Goal: Task Accomplishment & Management: Manage account settings

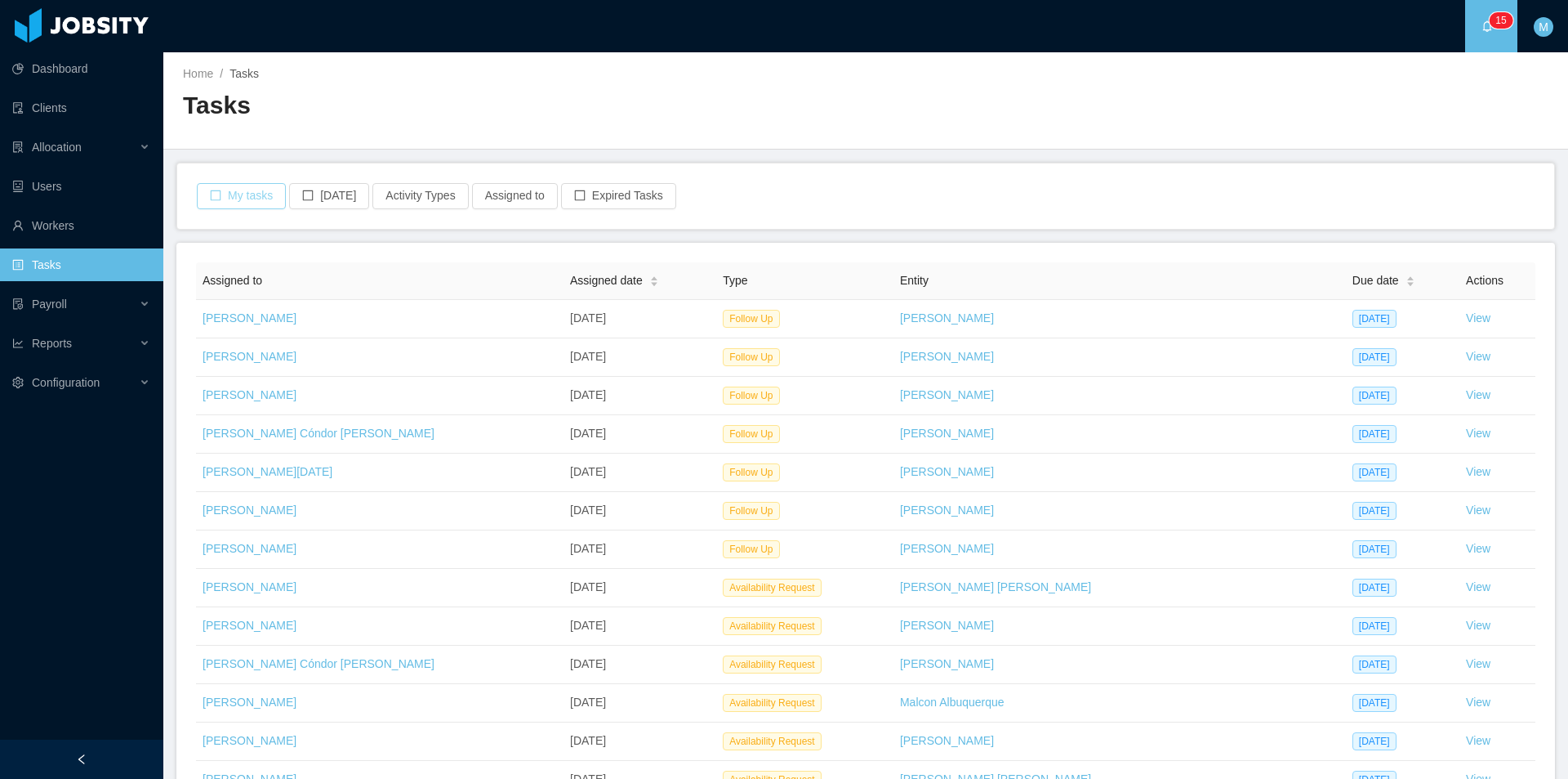
click at [278, 203] on button "My tasks" at bounding box center [241, 196] width 89 height 26
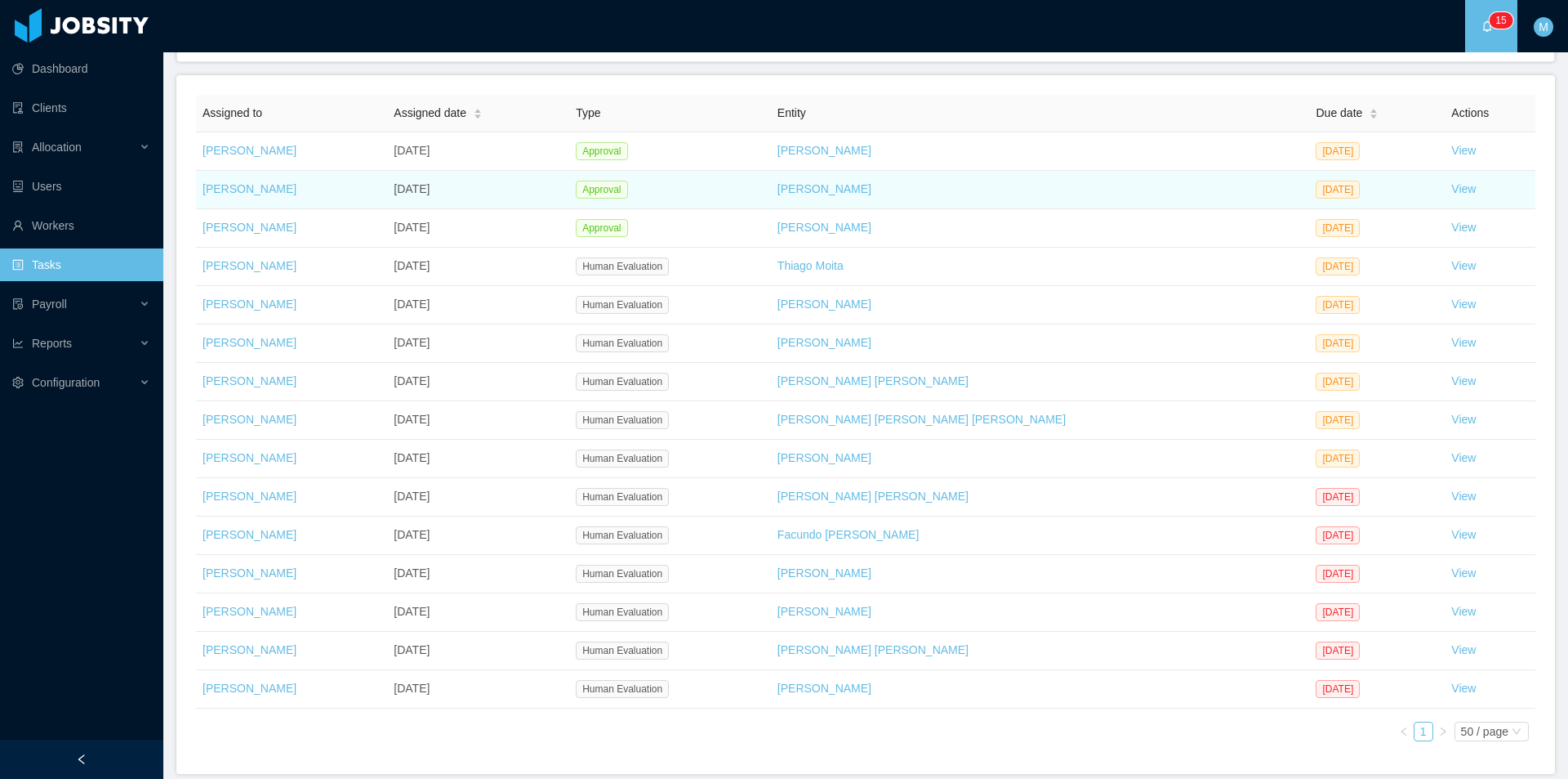
scroll to position [171, 0]
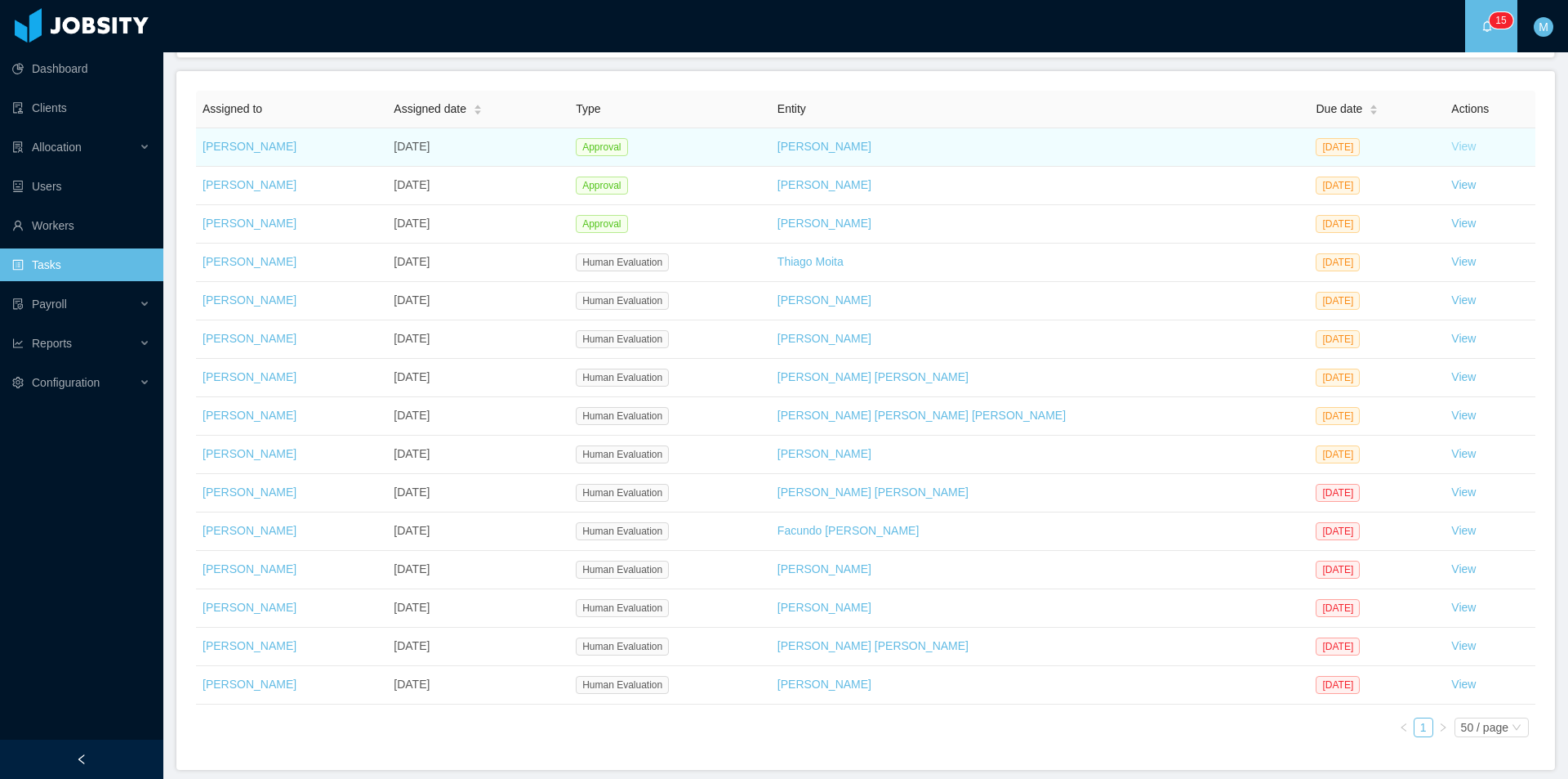
click at [1451, 146] on link "View" at bounding box center [1463, 147] width 25 height 13
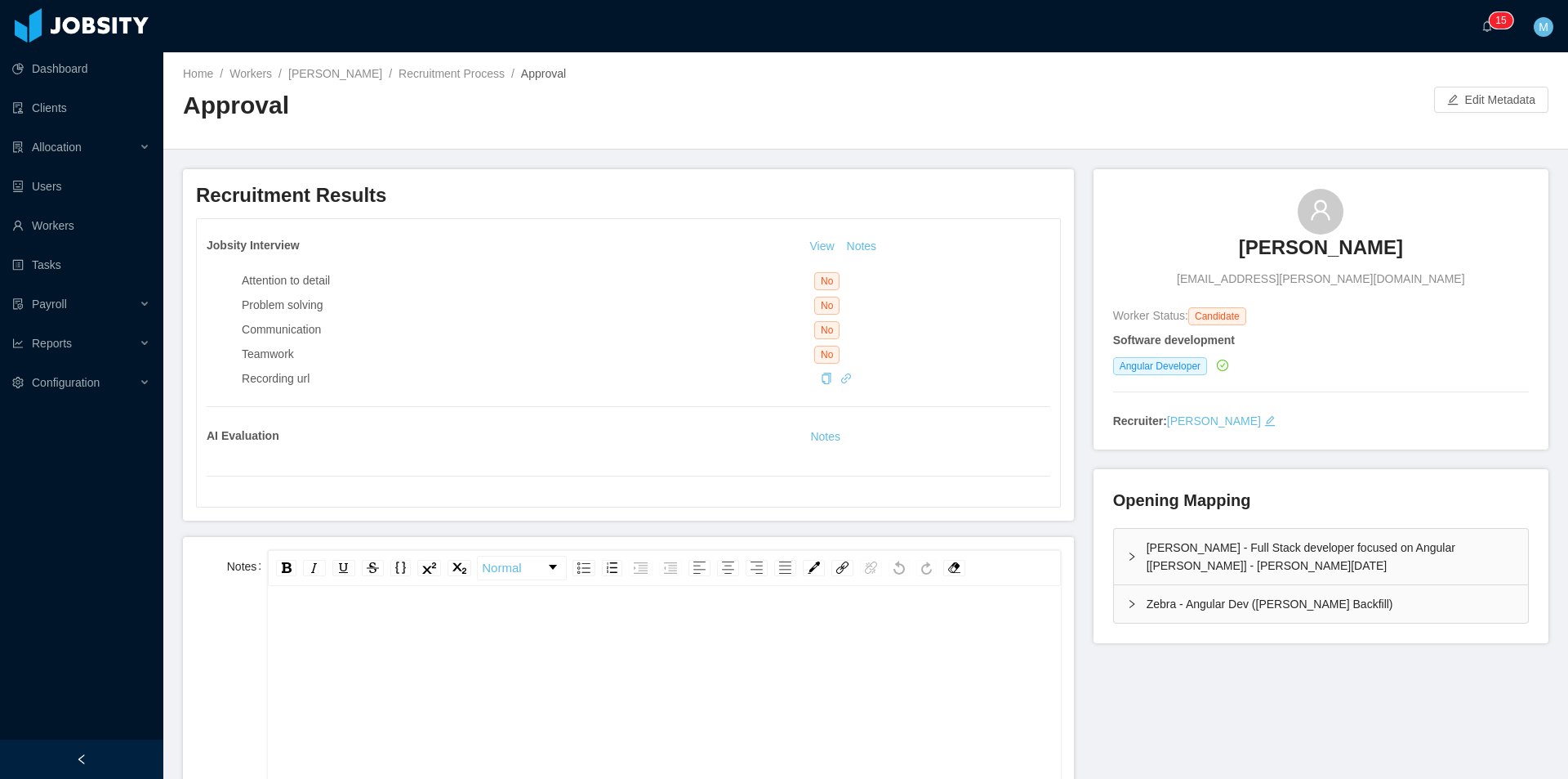
click at [1258, 254] on h3 "[PERSON_NAME]" at bounding box center [1321, 247] width 164 height 26
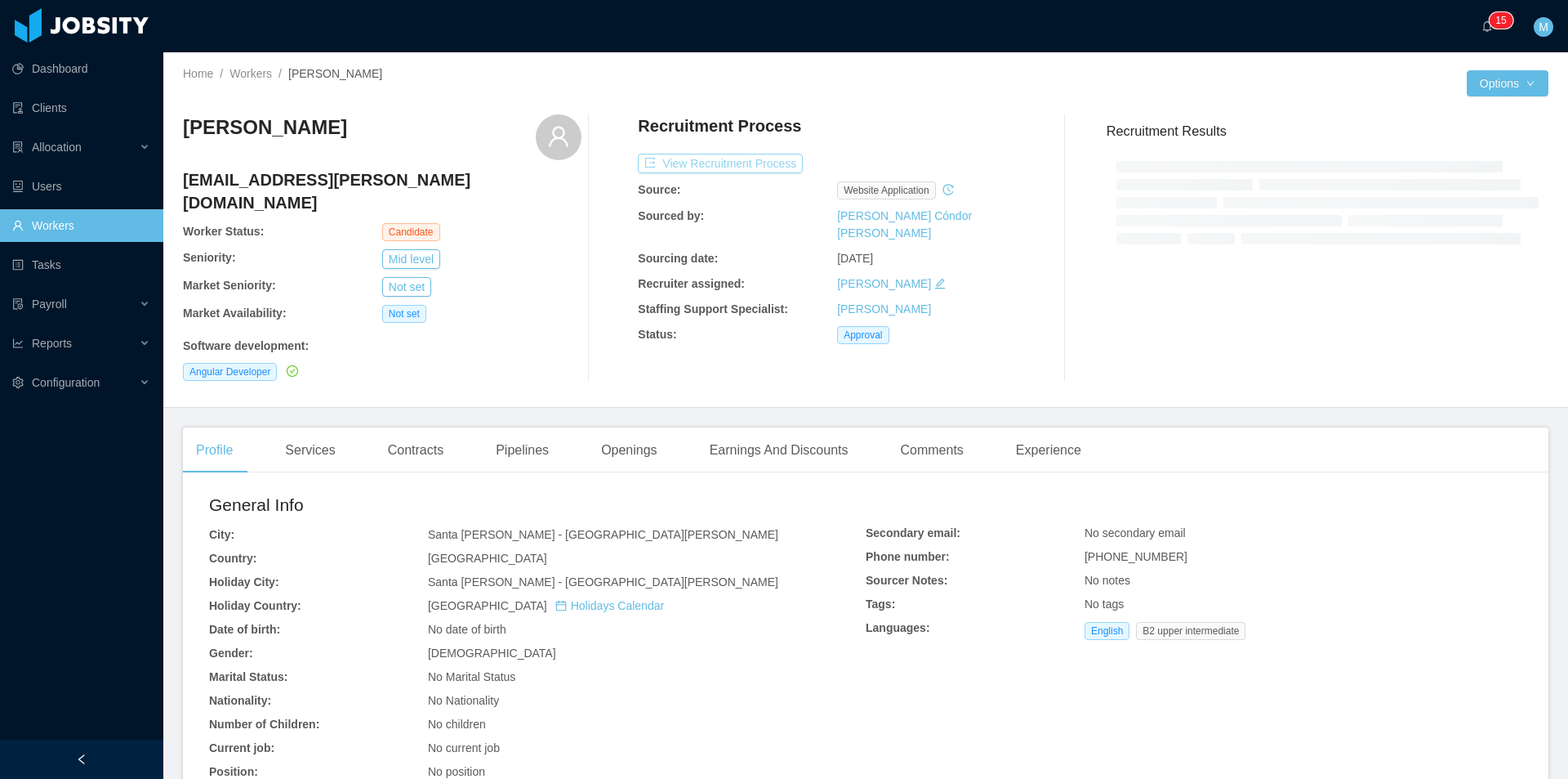
click at [754, 168] on button "View Recruitment Process" at bounding box center [720, 164] width 165 height 20
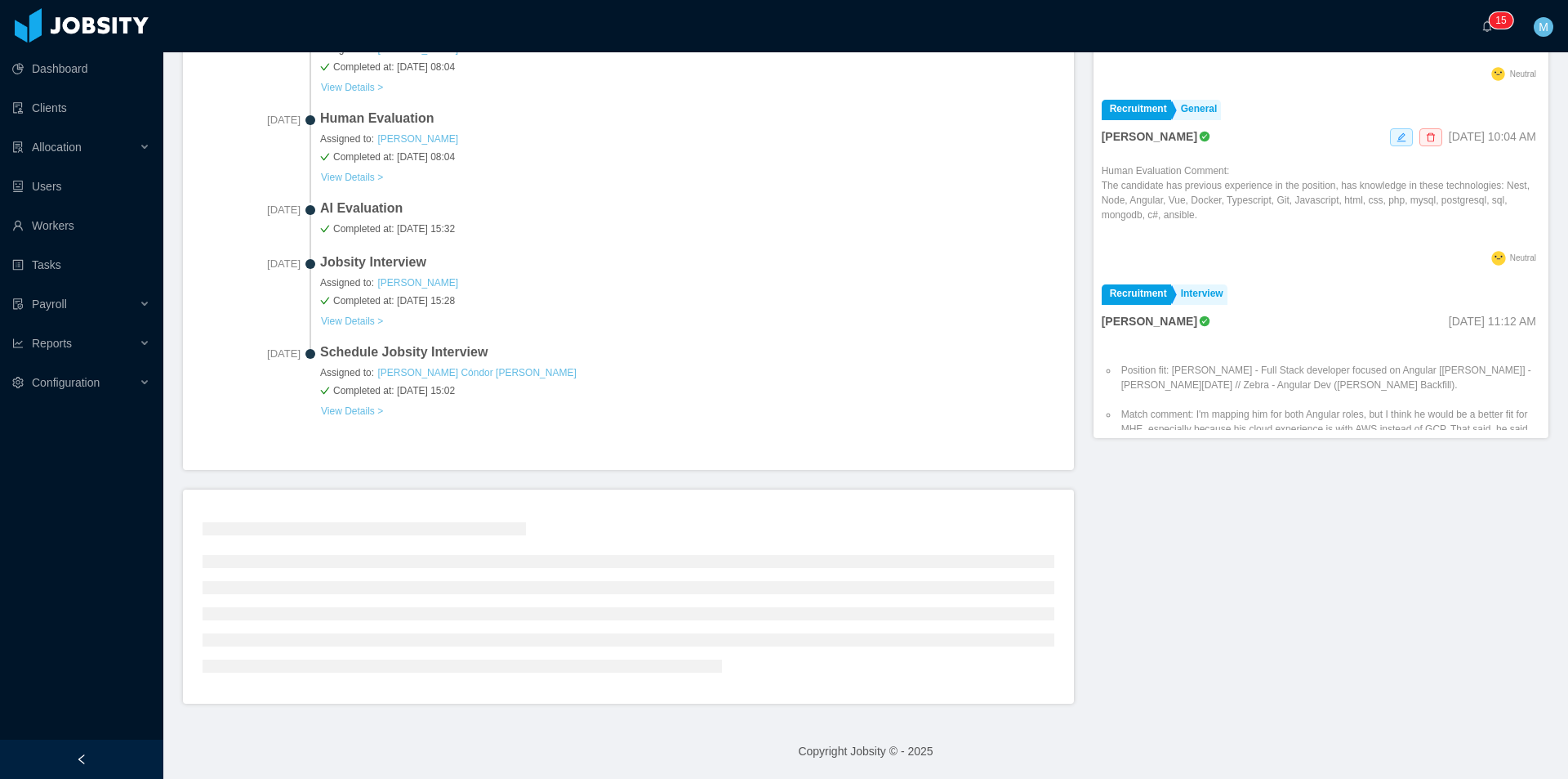
scroll to position [532, 0]
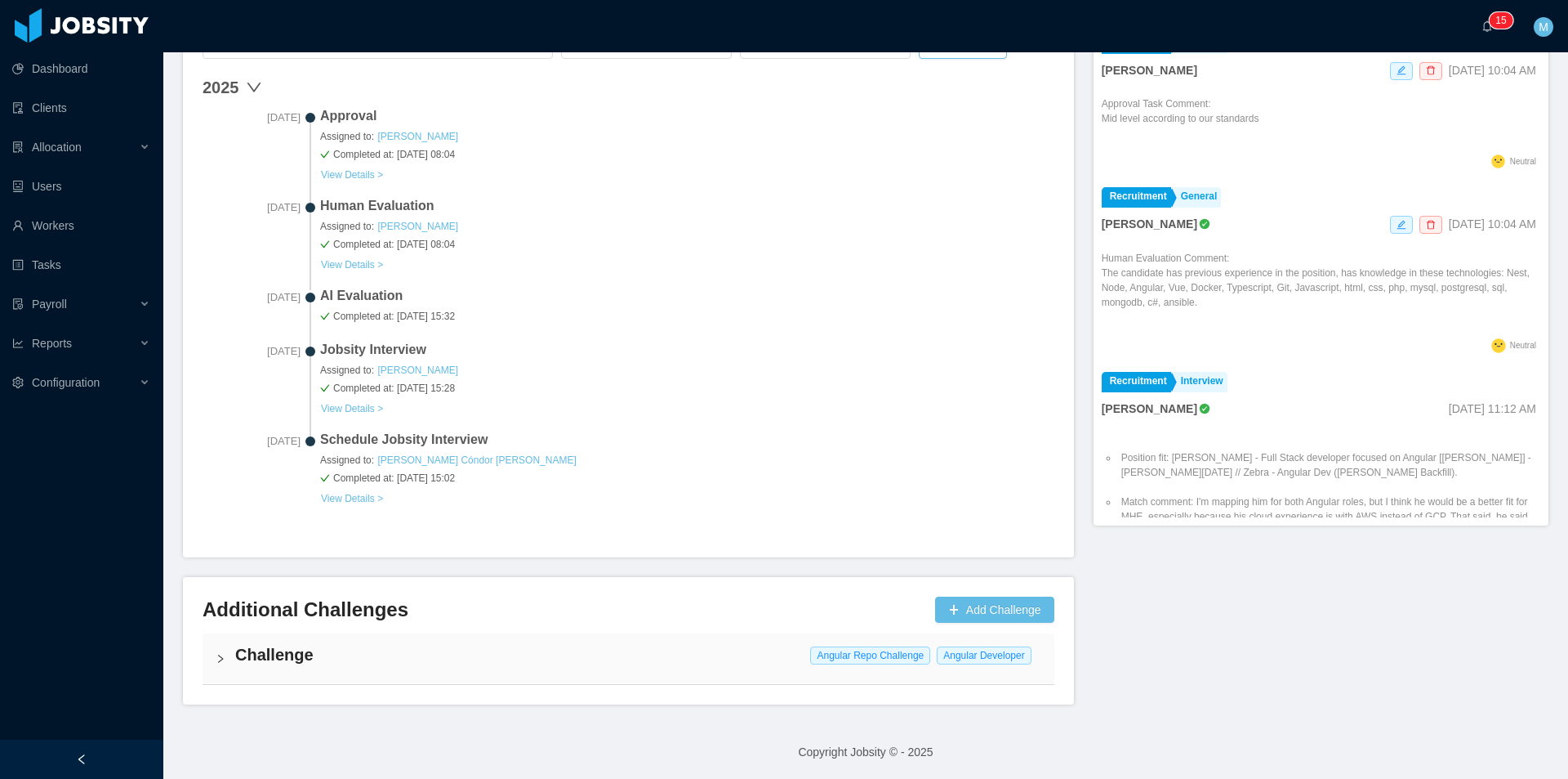
click at [228, 662] on div "Challenge Angular Repo Challenge Angular Developer" at bounding box center [628, 659] width 852 height 51
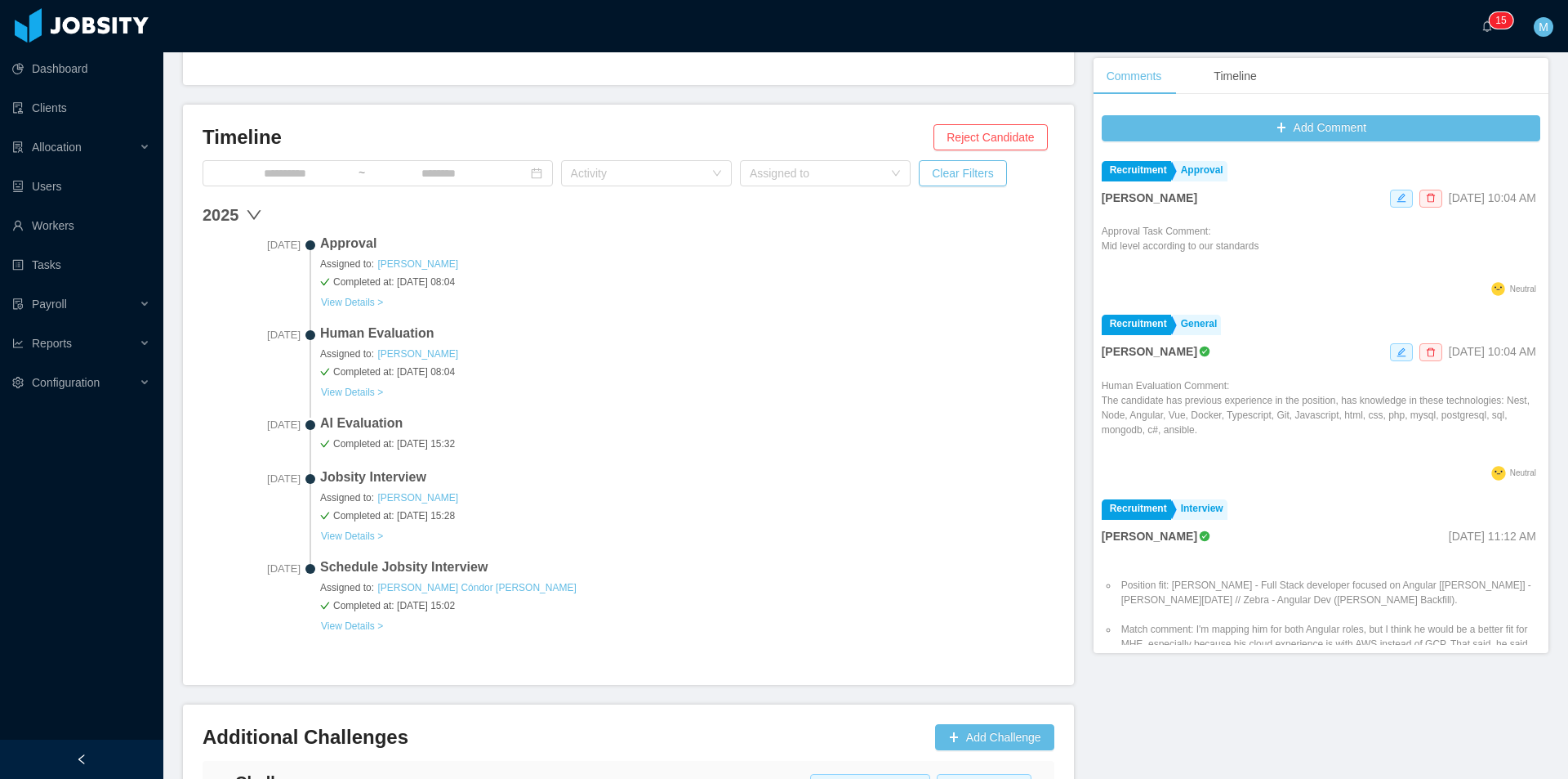
scroll to position [0, 0]
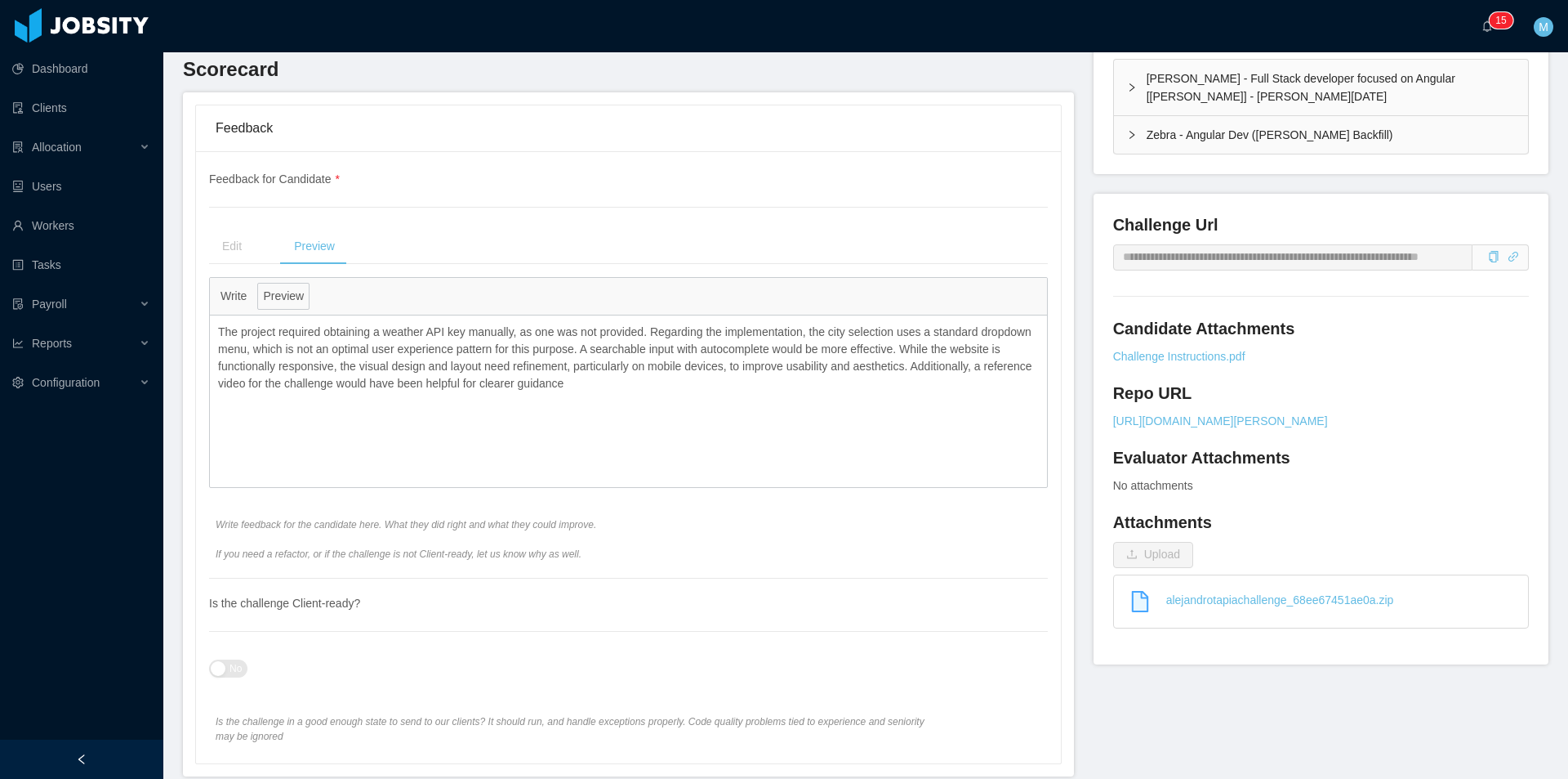
scroll to position [470, 0]
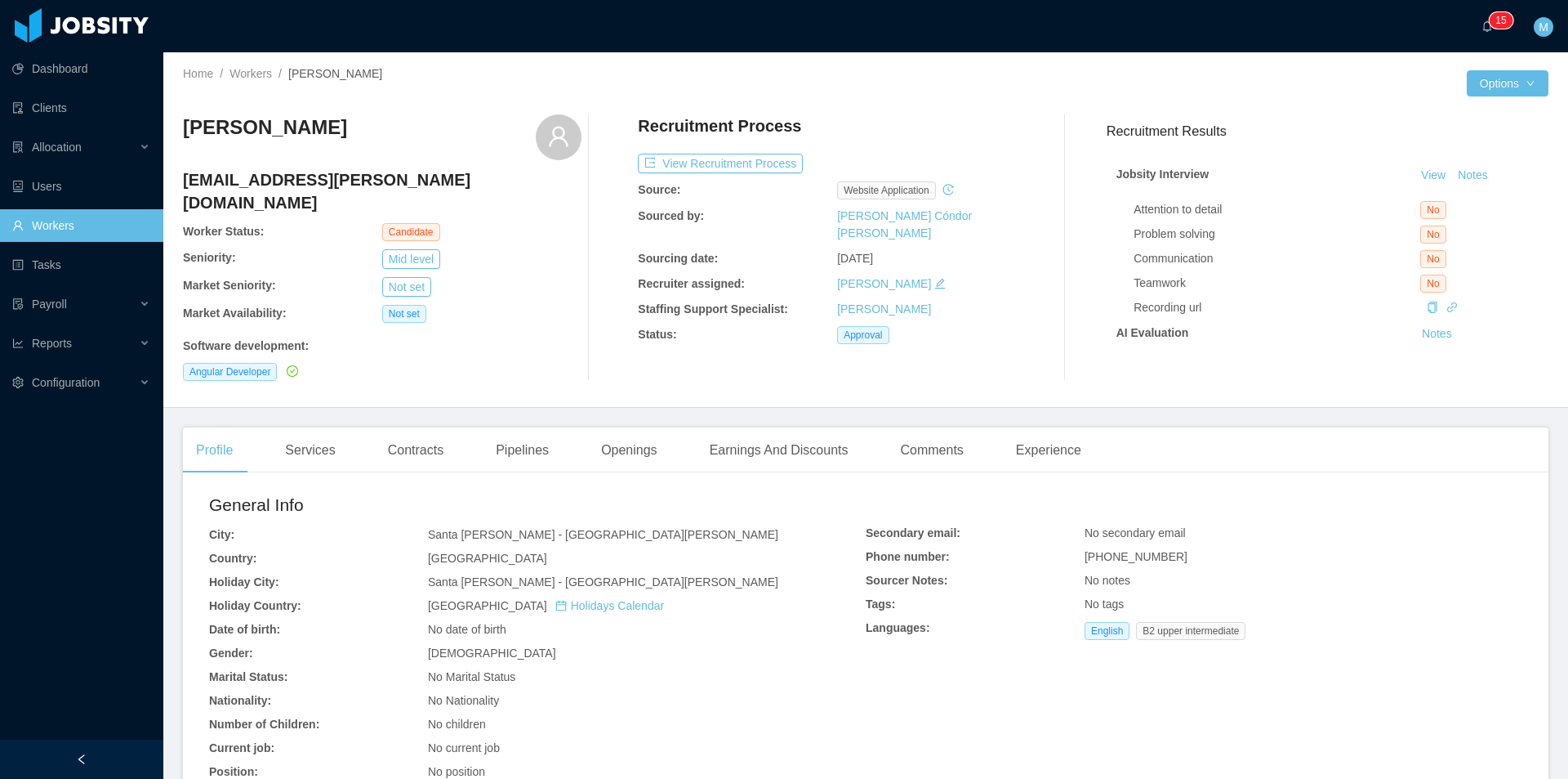
click at [527, 249] on div "[PERSON_NAME] [PERSON_NAME][EMAIL_ADDRESS][DOMAIN_NAME] Worker Status: Candidat…" at bounding box center [382, 247] width 399 height 266
click at [723, 164] on button "View Recruitment Process" at bounding box center [720, 164] width 165 height 20
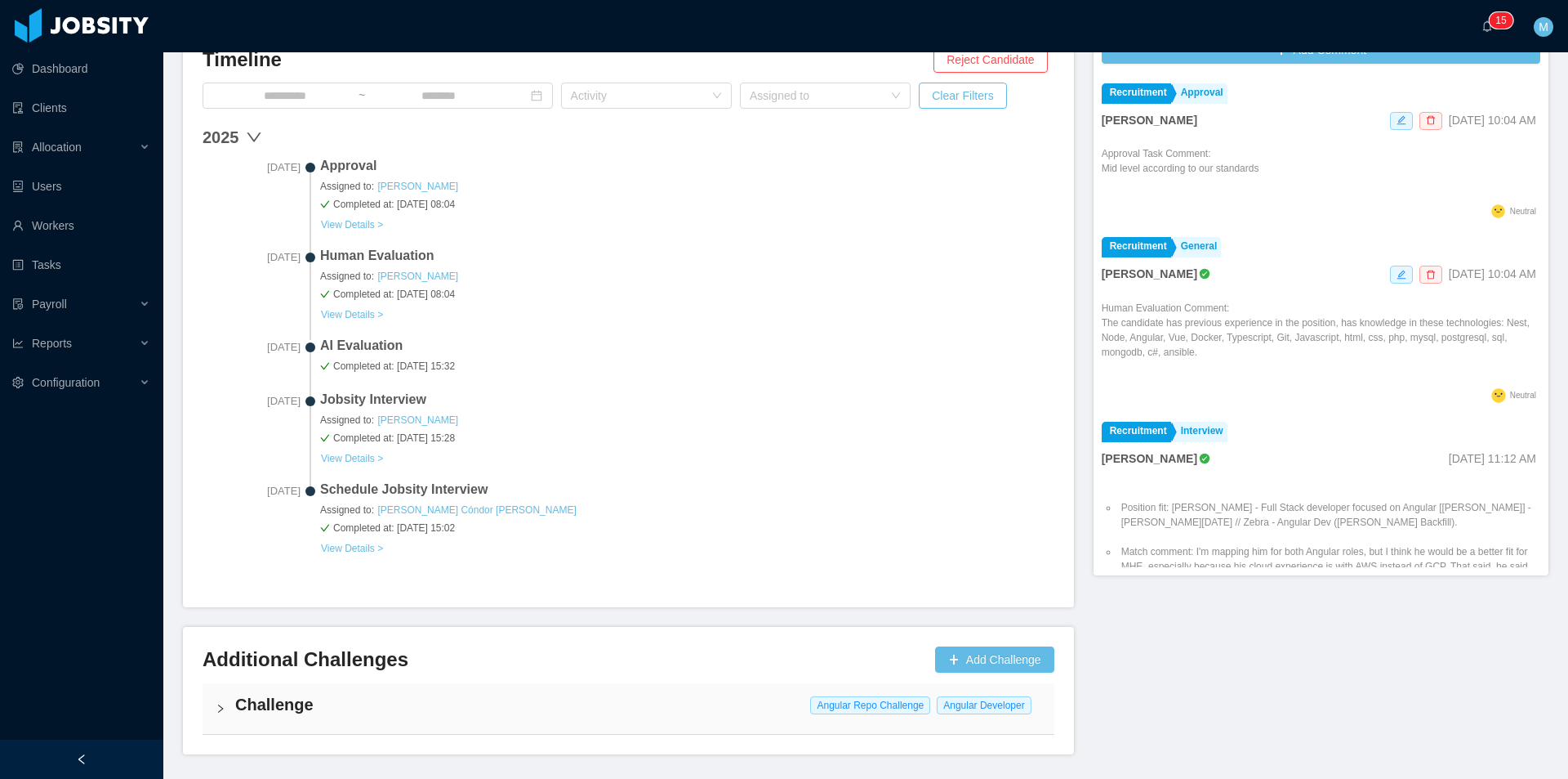
scroll to position [480, 0]
click at [224, 690] on div "Challenge Angular Repo Challenge Angular Developer" at bounding box center [628, 710] width 852 height 51
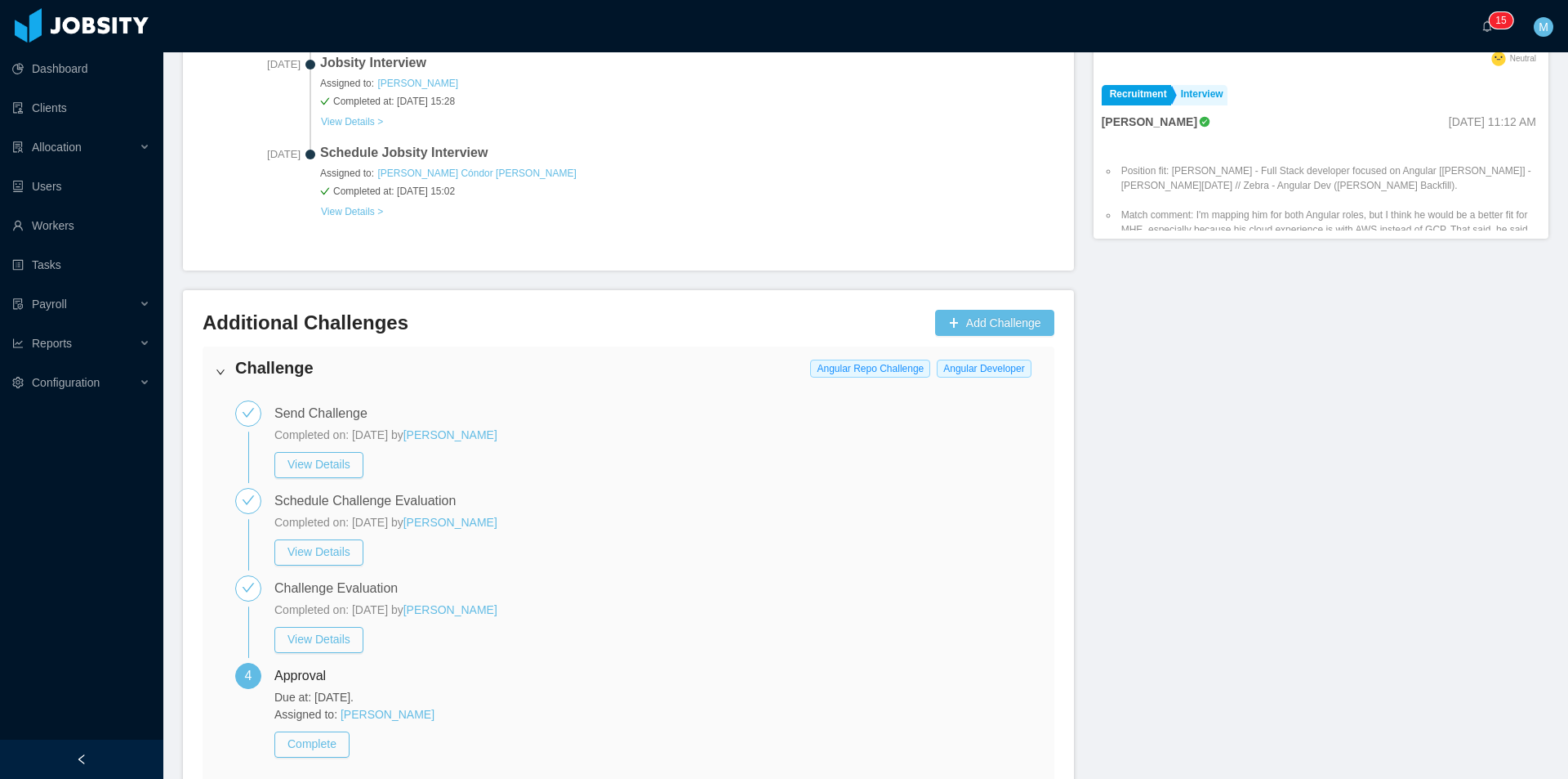
scroll to position [857, 0]
